Goal: Information Seeking & Learning: Learn about a topic

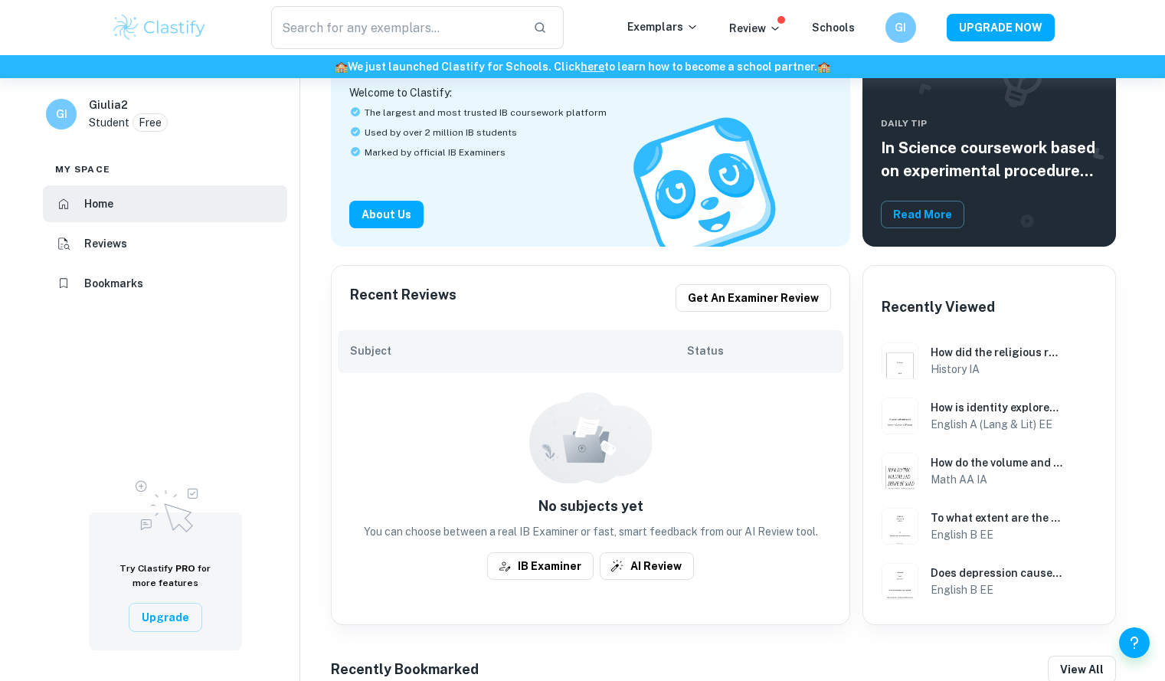
scroll to position [260, 0]
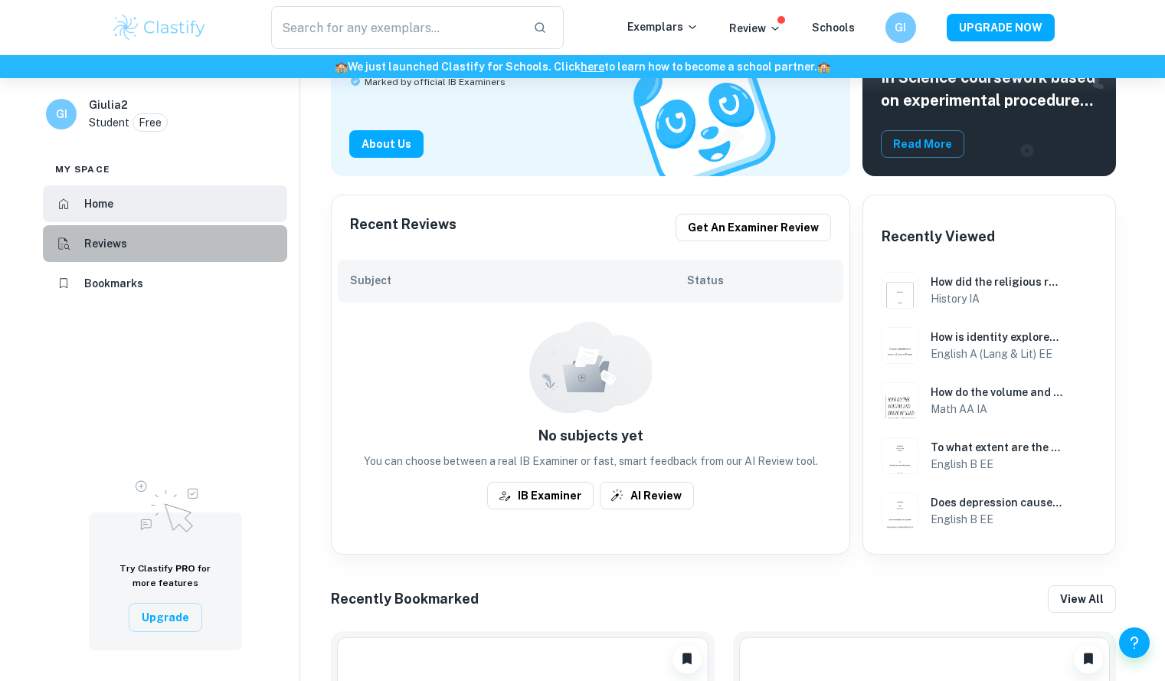
click at [89, 228] on li "Reviews" at bounding box center [165, 243] width 244 height 37
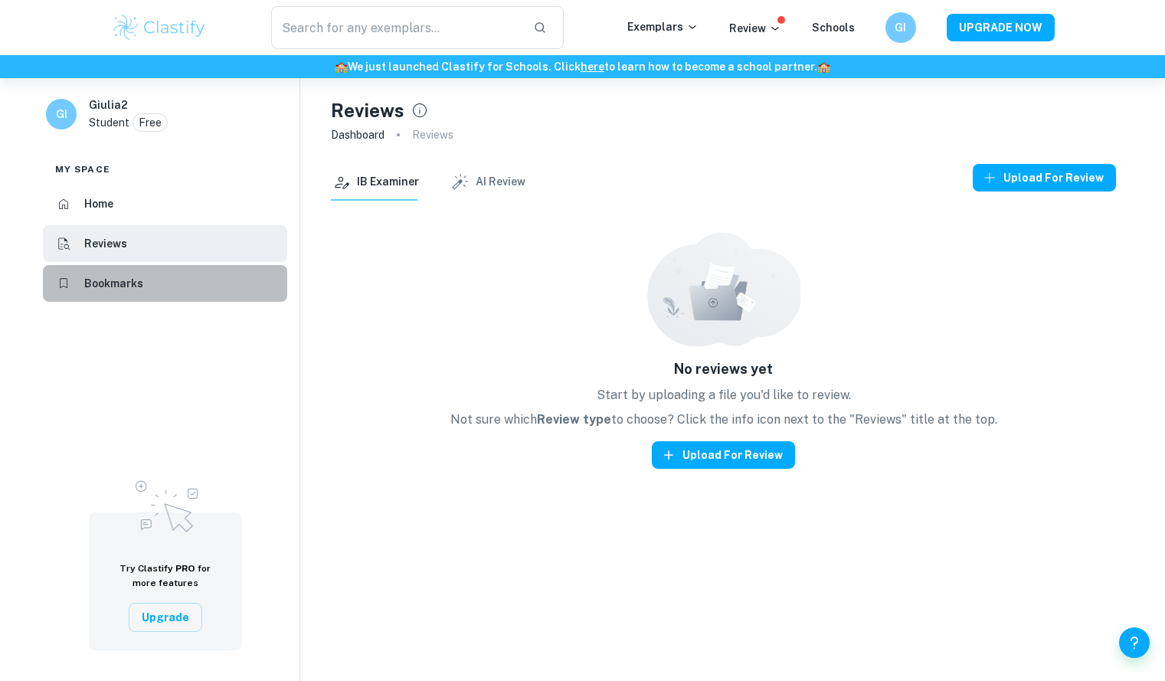
click at [95, 279] on h6 "Bookmarks" at bounding box center [113, 283] width 59 height 17
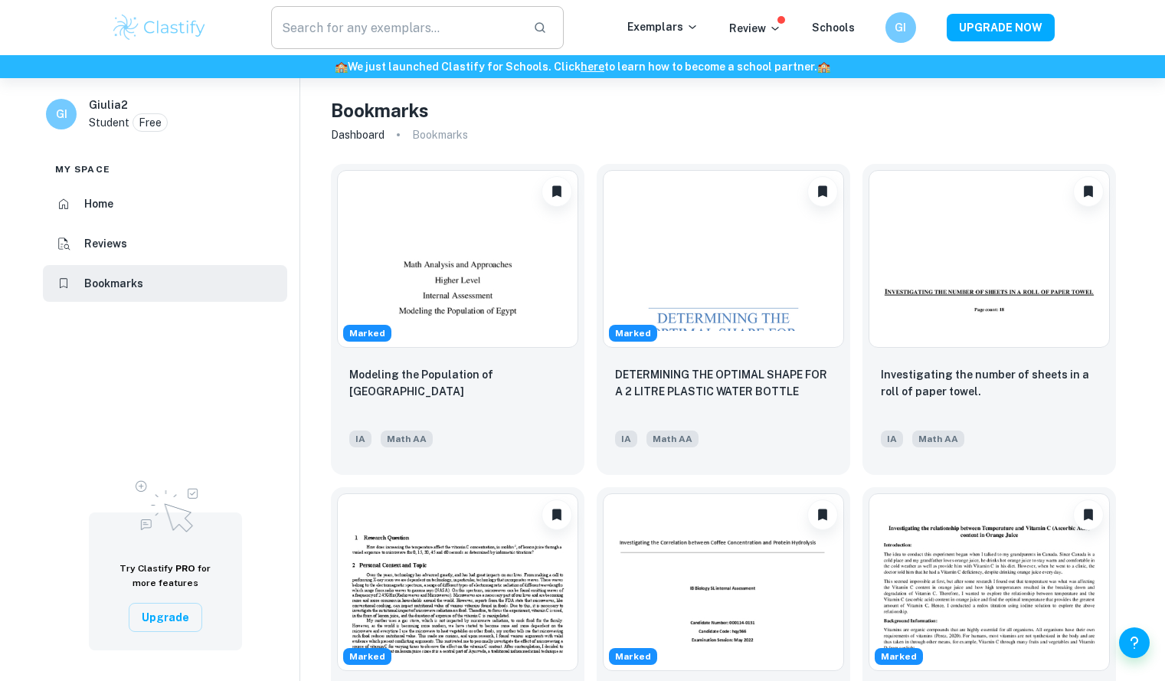
click at [352, 19] on input "text" at bounding box center [396, 27] width 250 height 43
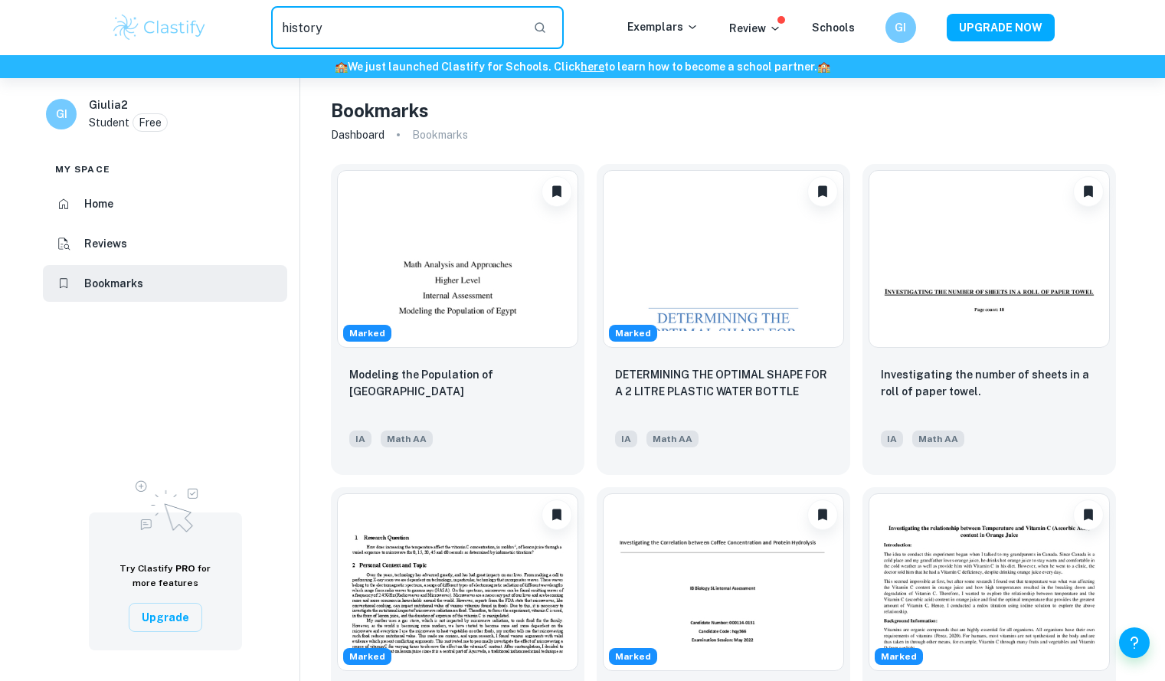
type input "history"
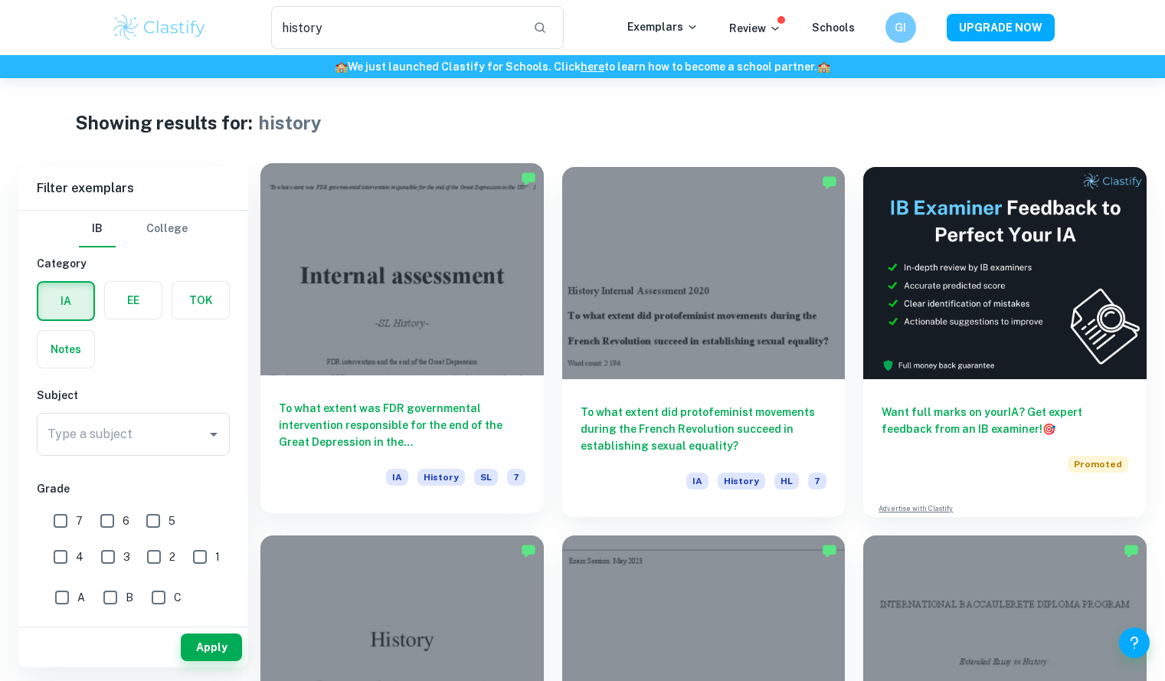
click at [399, 410] on h6 "To what extent was FDR governmental intervention responsible for the end of the…" at bounding box center [402, 425] width 247 height 51
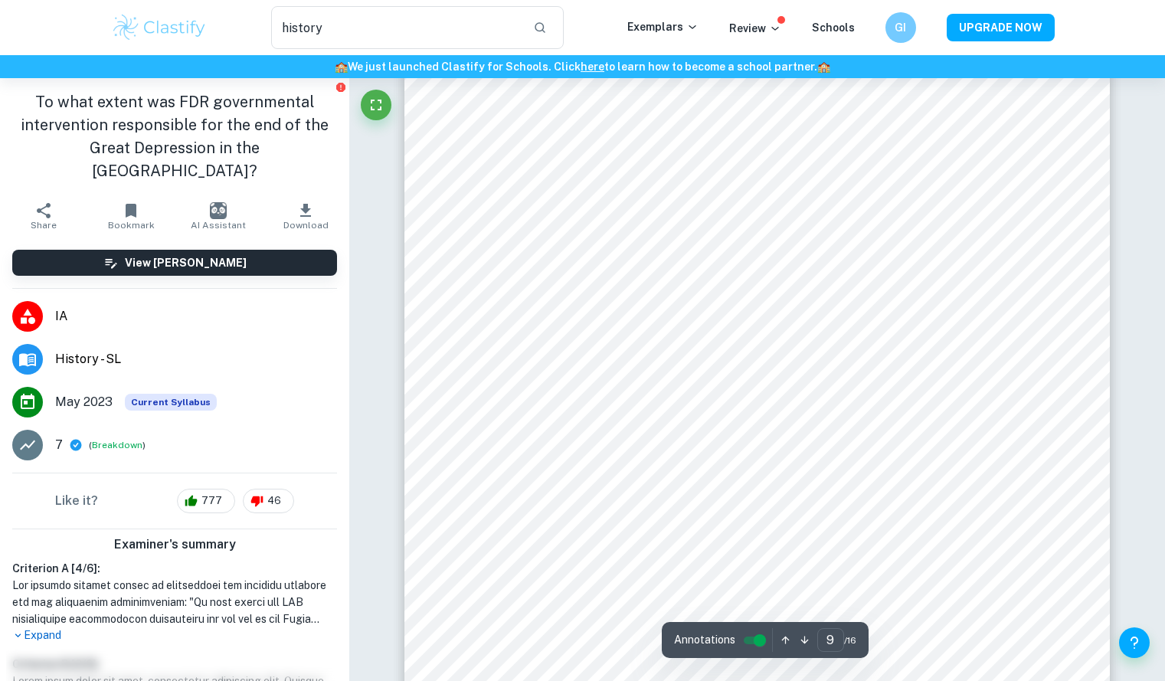
scroll to position [7936, 0]
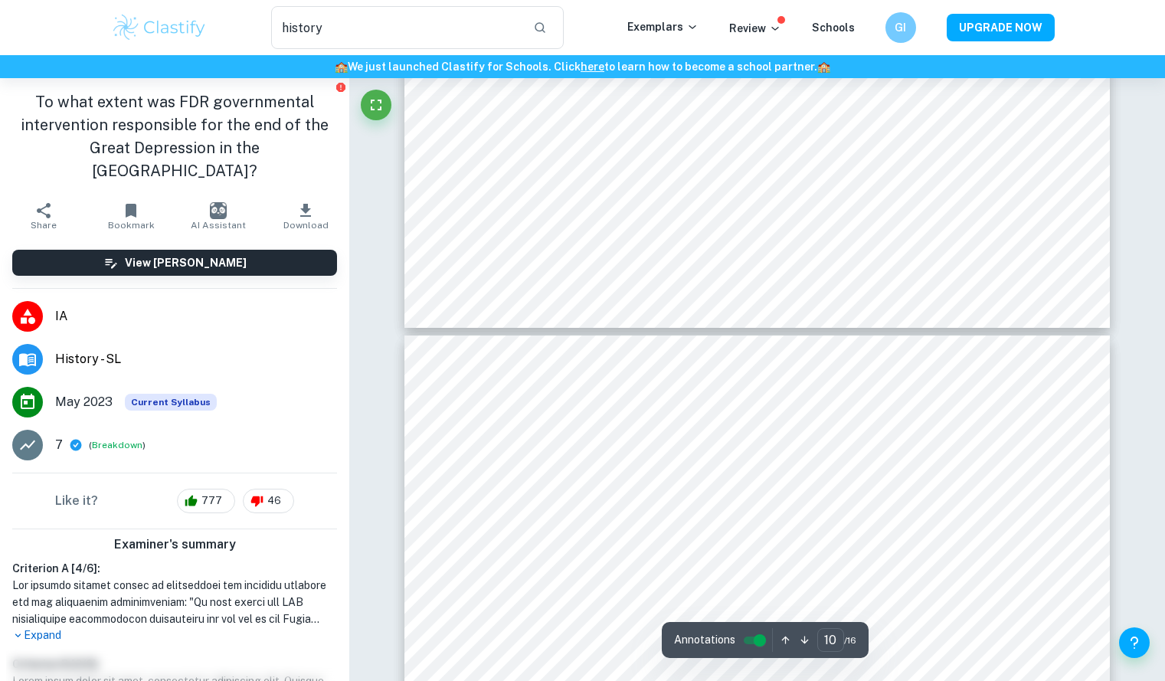
type input "9"
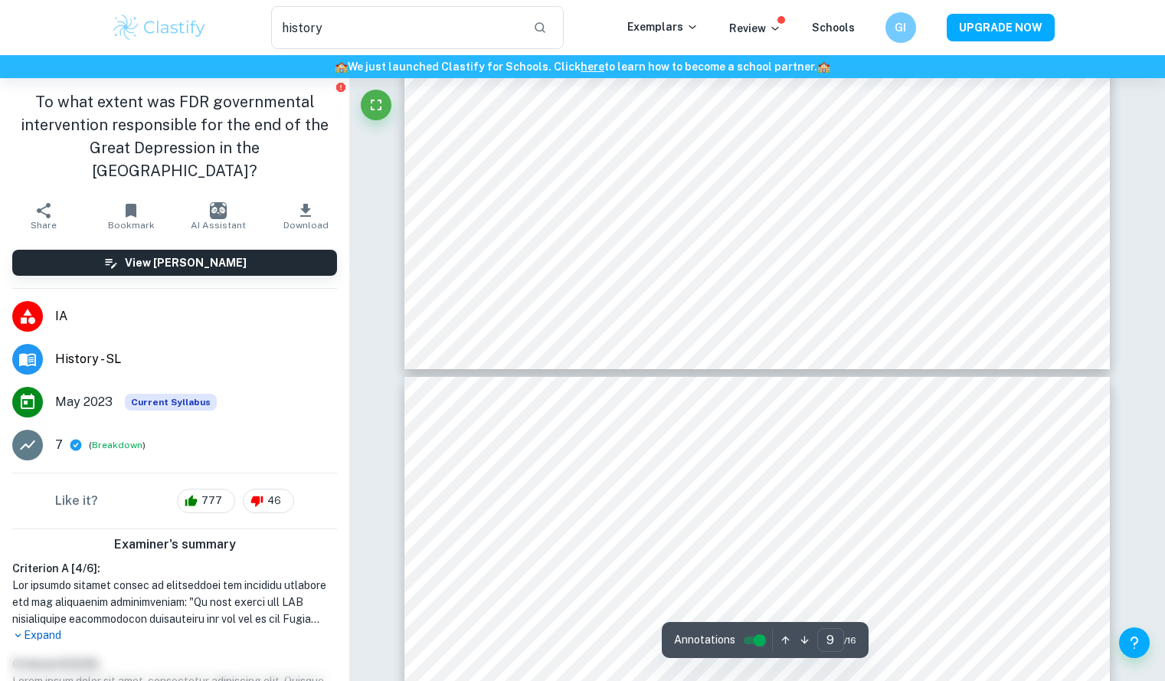
scroll to position [8344, 0]
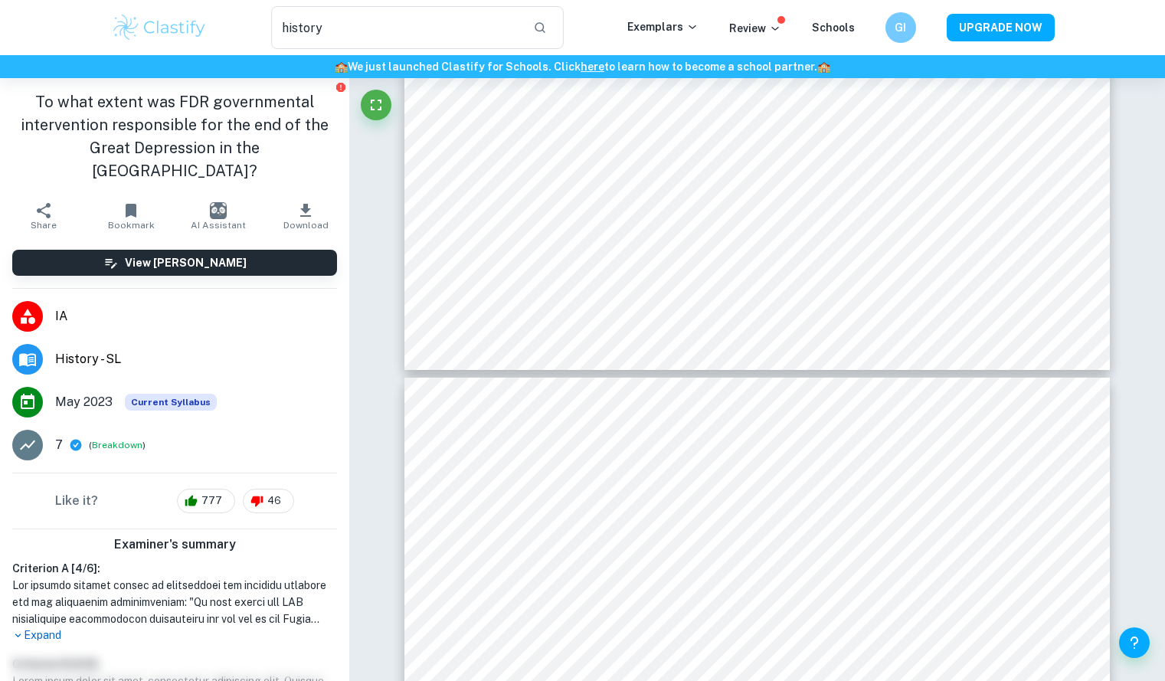
click at [122, 201] on icon "button" at bounding box center [131, 210] width 18 height 18
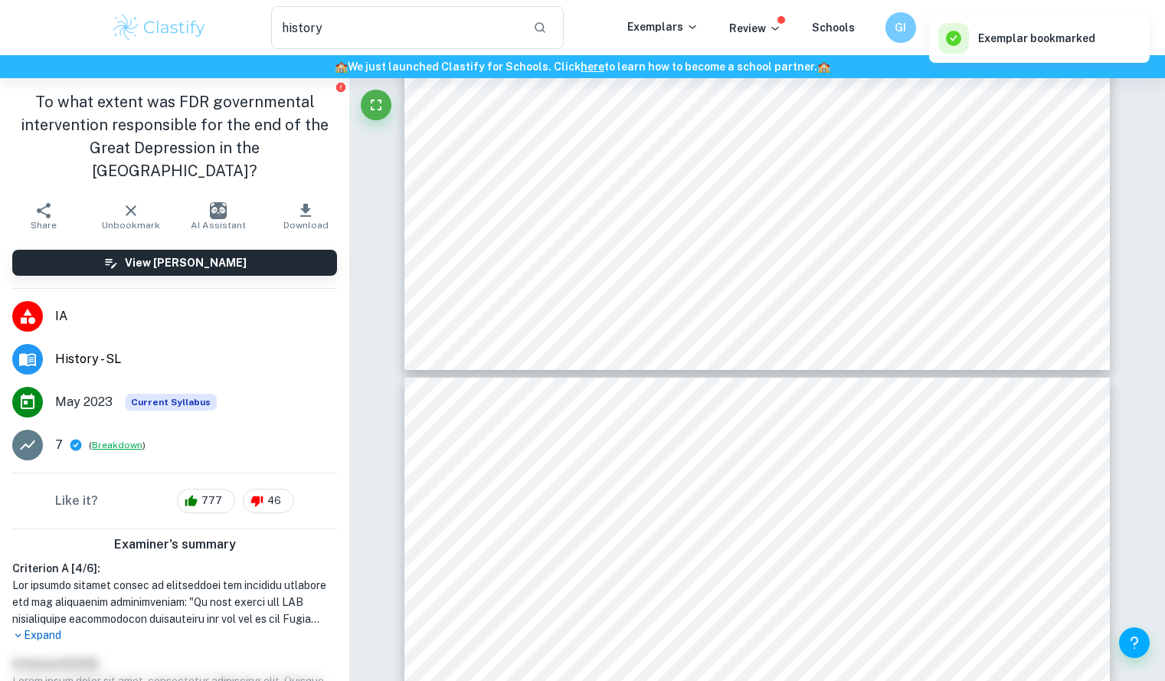
click at [100, 438] on button "Breakdown" at bounding box center [117, 445] width 51 height 14
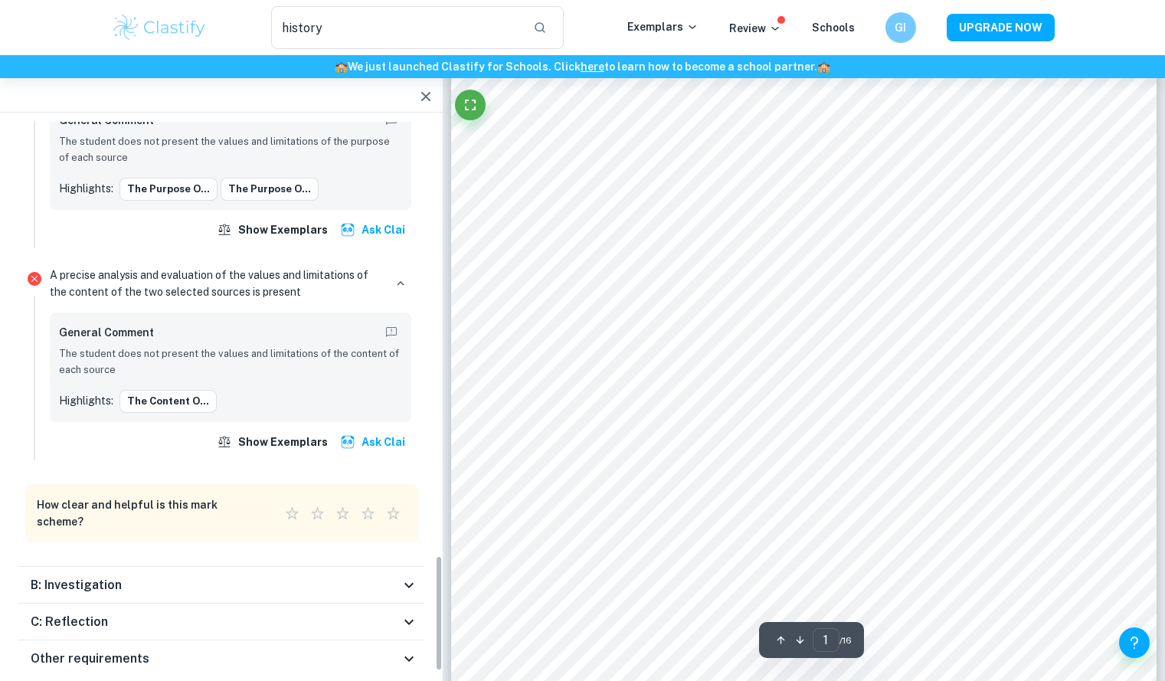
scroll to position [2055, 0]
click at [82, 602] on div "C: Reflection" at bounding box center [221, 620] width 406 height 37
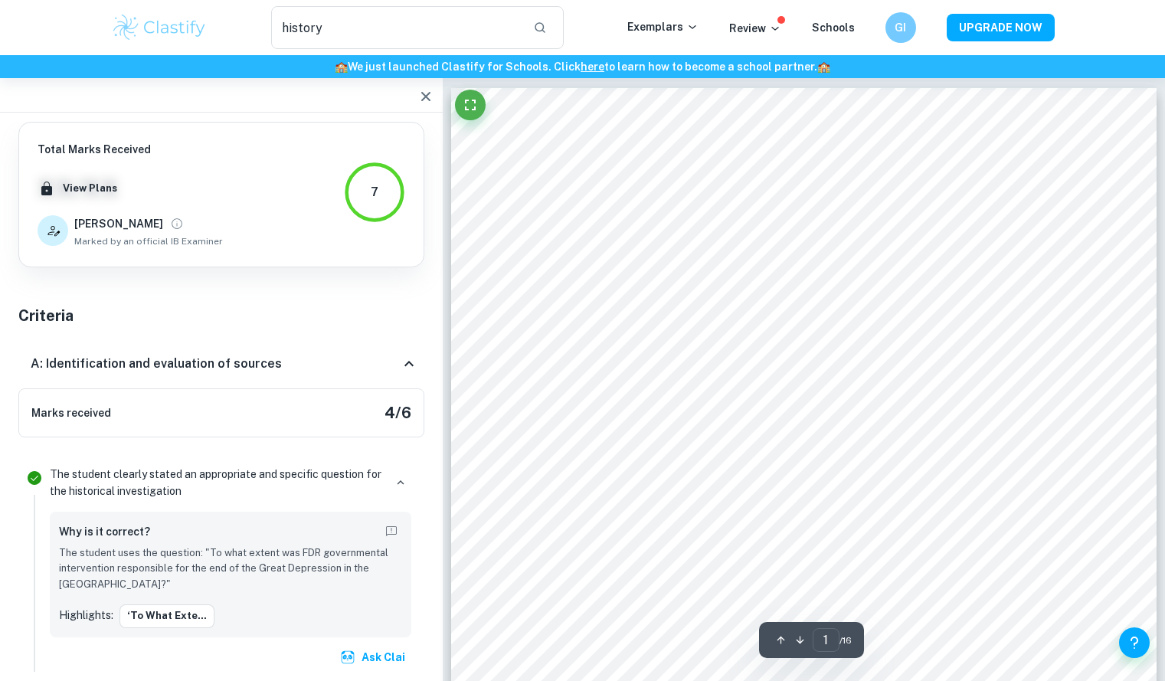
scroll to position [0, 0]
click at [170, 225] on icon "View full profile" at bounding box center [177, 224] width 14 height 14
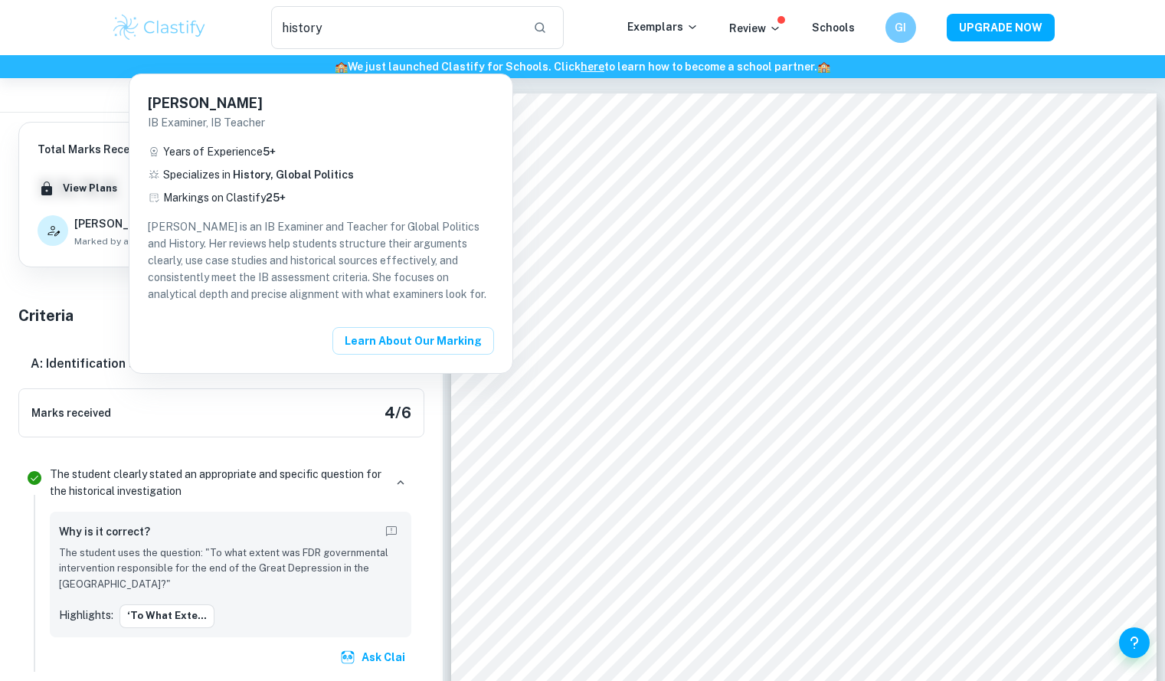
click at [116, 273] on div at bounding box center [582, 340] width 1165 height 681
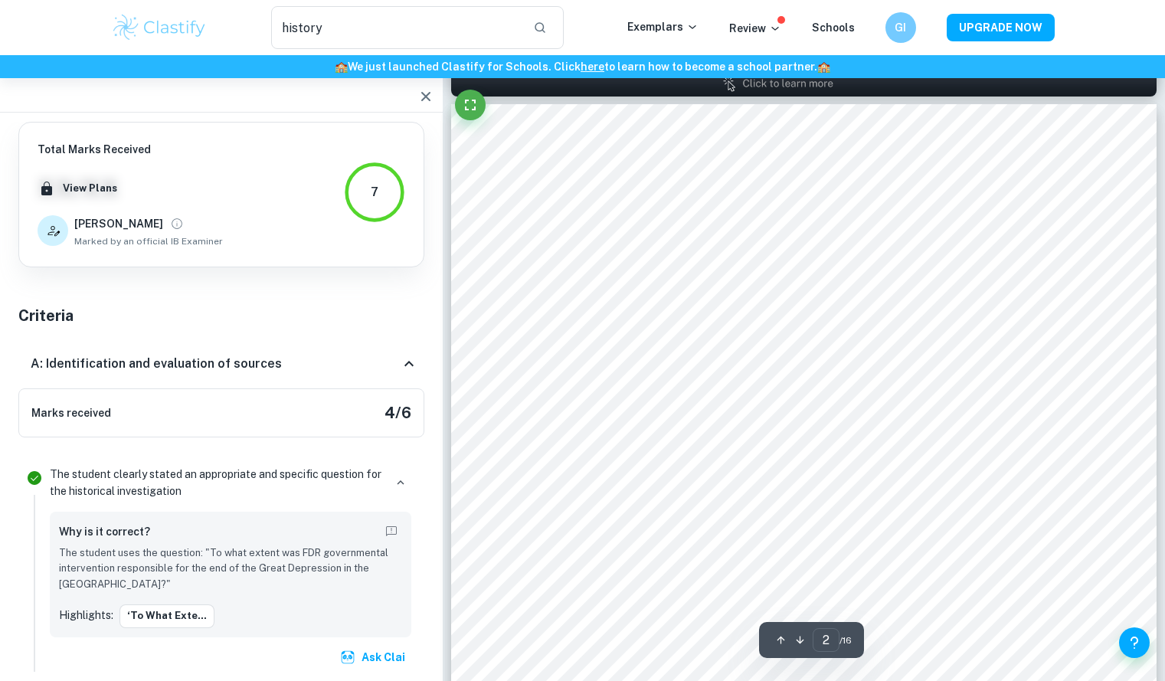
type input "1"
